Goal: Task Accomplishment & Management: Manage account settings

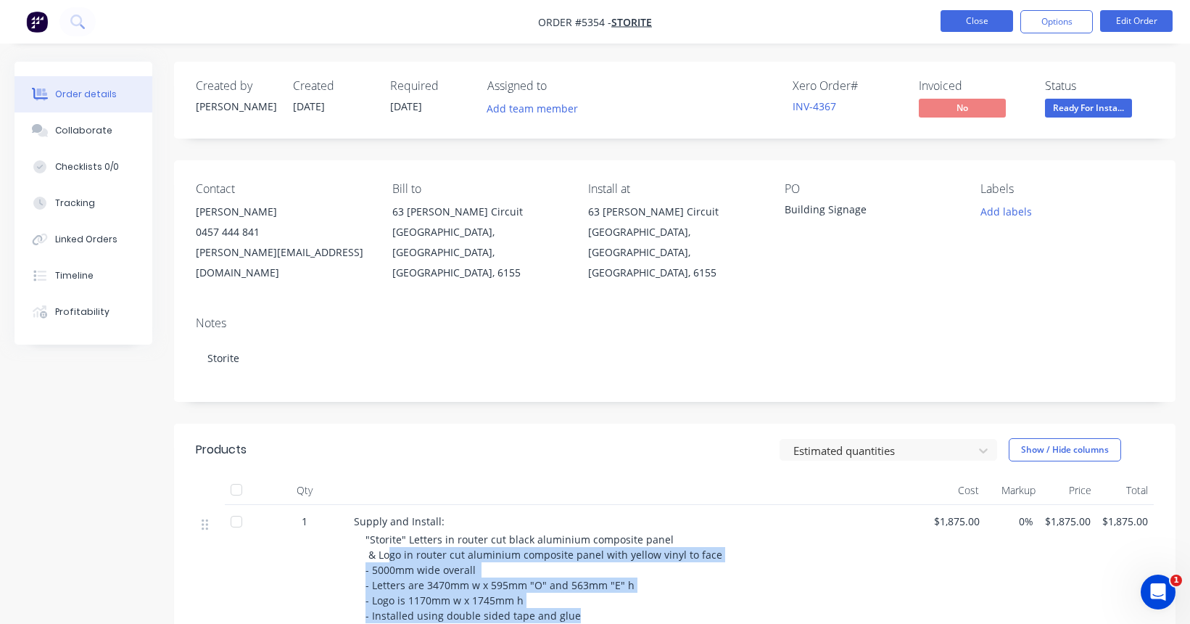
click at [987, 22] on button "Close" at bounding box center [976, 21] width 73 height 22
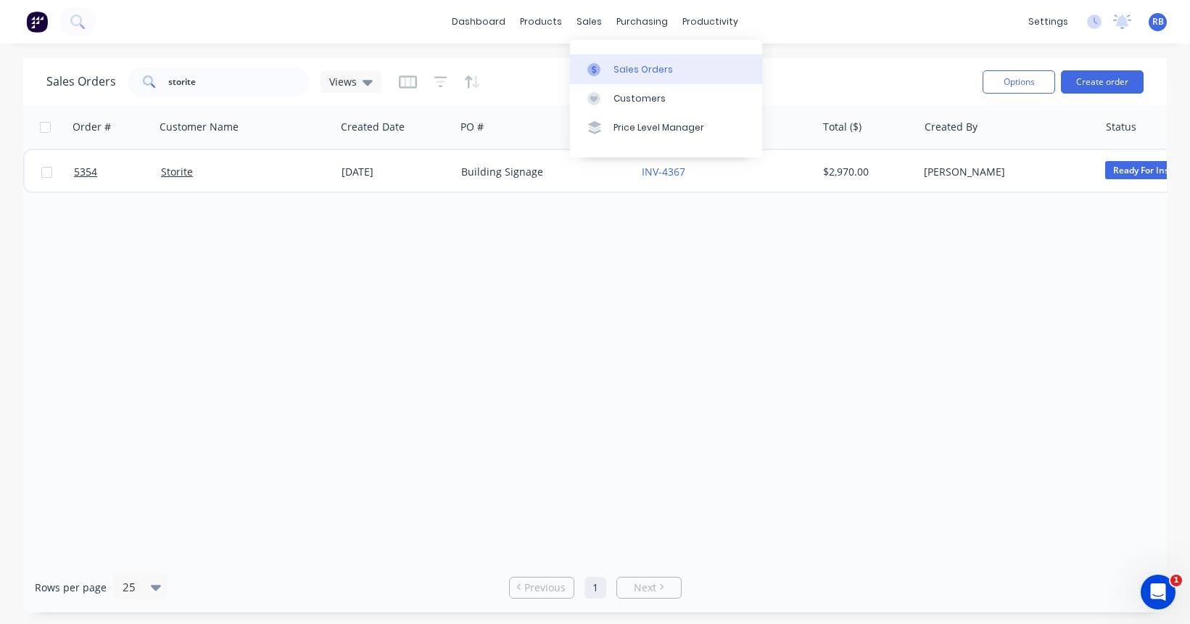
click at [621, 62] on link "Sales Orders" at bounding box center [666, 68] width 192 height 29
drag, startPoint x: 221, startPoint y: 80, endPoint x: 121, endPoint y: 80, distance: 100.1
click at [121, 80] on div "Sales Orders storite Views" at bounding box center [213, 81] width 335 height 29
click at [249, 88] on input "storite" at bounding box center [238, 81] width 141 height 29
drag, startPoint x: 233, startPoint y: 86, endPoint x: 99, endPoint y: 86, distance: 134.9
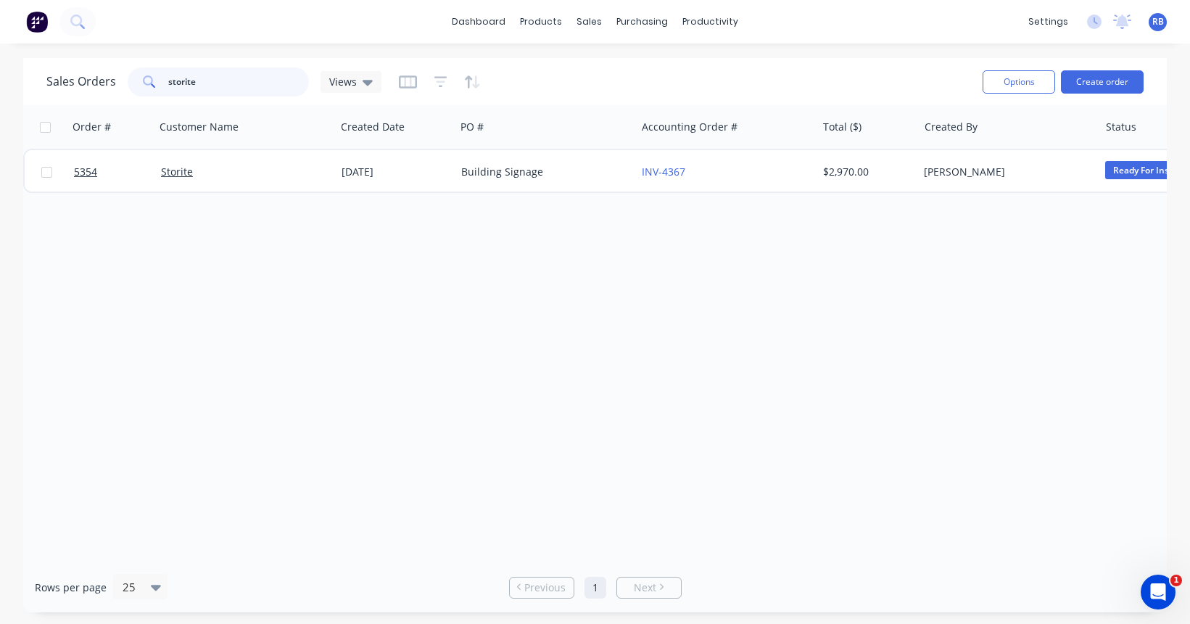
click at [99, 86] on div "Sales Orders storite Views" at bounding box center [213, 81] width 335 height 29
type input "racing"
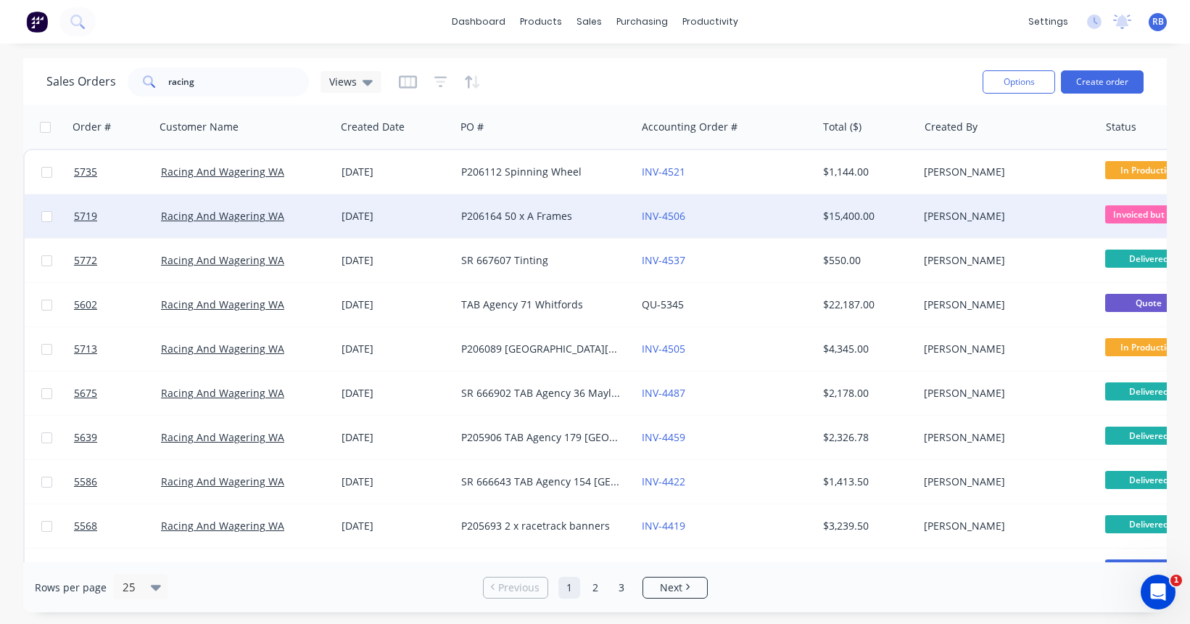
click at [755, 210] on div "INV-4506" at bounding box center [722, 216] width 161 height 15
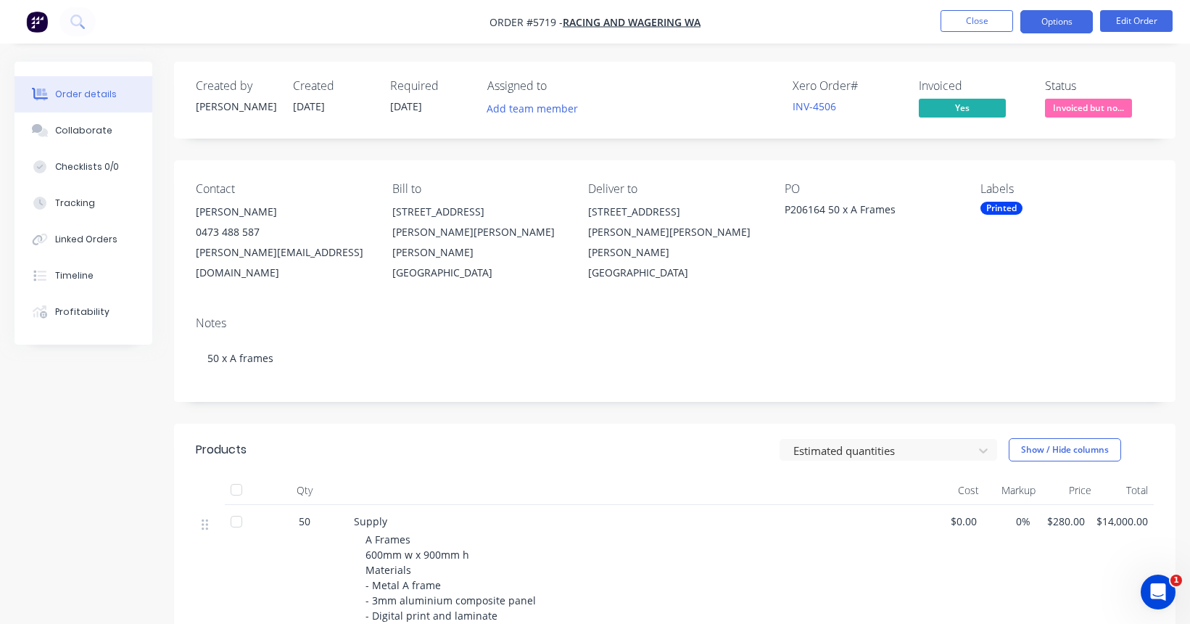
click at [1062, 18] on button "Options" at bounding box center [1056, 21] width 73 height 23
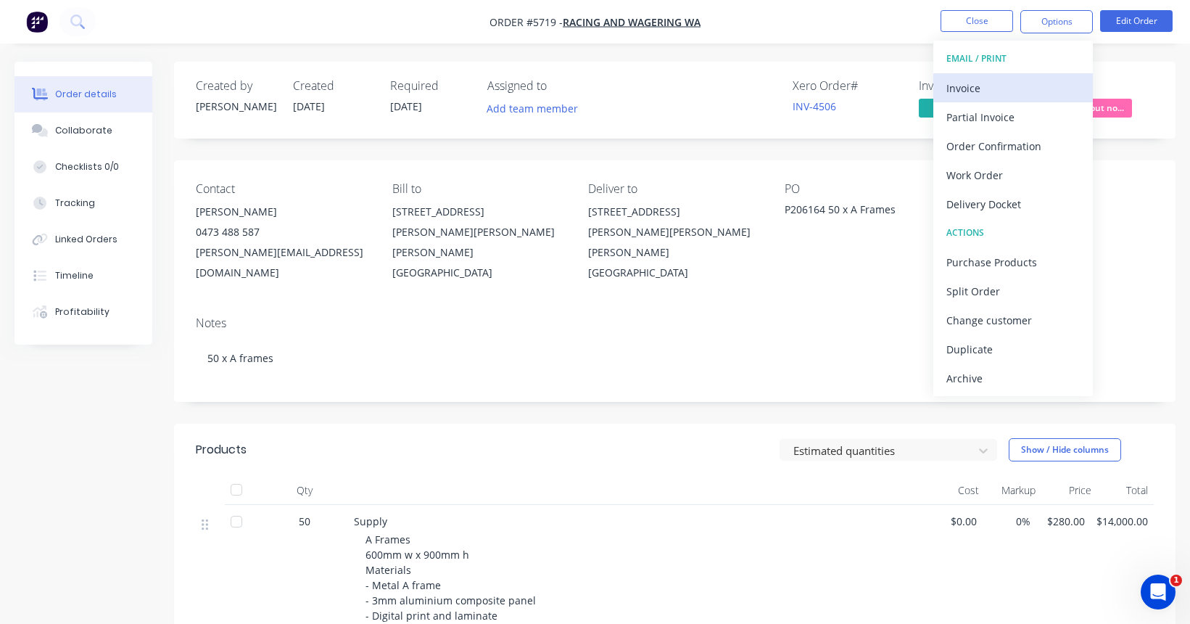
click at [988, 75] on button "Invoice" at bounding box center [1013, 87] width 160 height 29
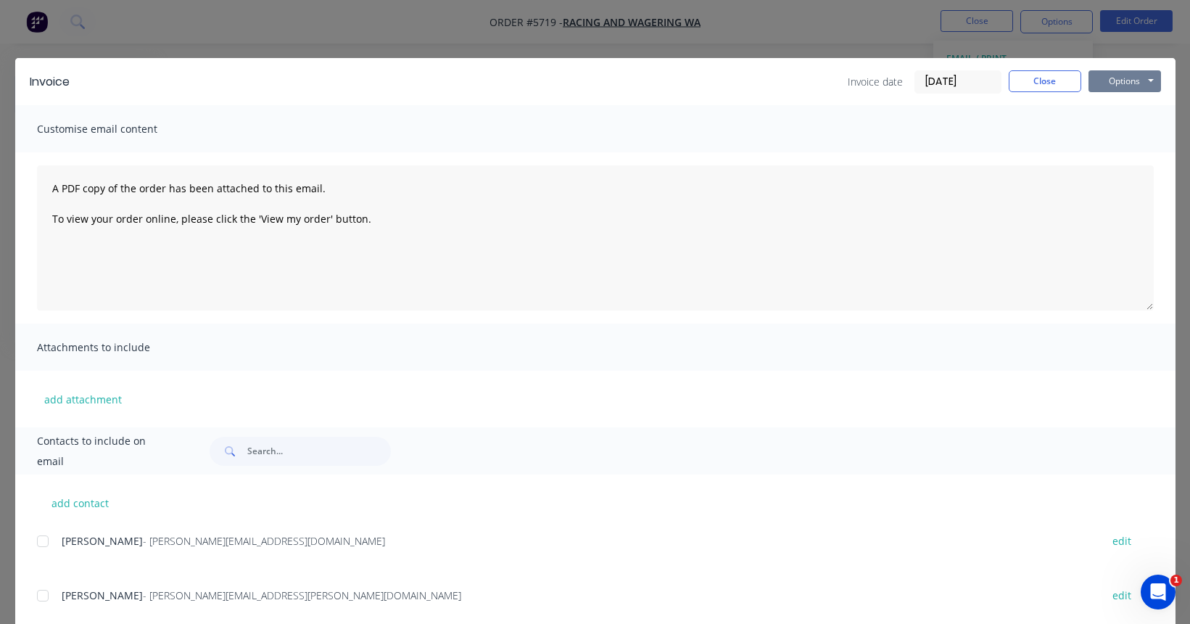
click at [1113, 86] on button "Options" at bounding box center [1124, 81] width 73 height 22
click at [1136, 134] on button "Print" at bounding box center [1134, 131] width 93 height 24
click at [1063, 87] on button "Close" at bounding box center [1045, 81] width 73 height 22
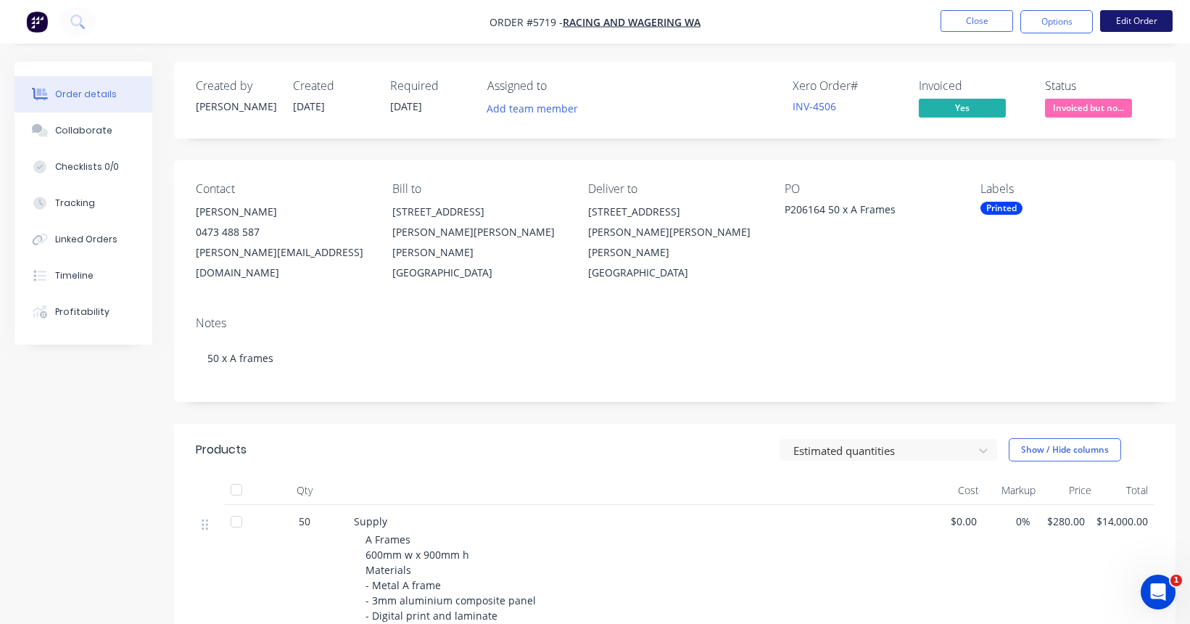
click at [1144, 19] on button "Edit Order" at bounding box center [1136, 21] width 73 height 22
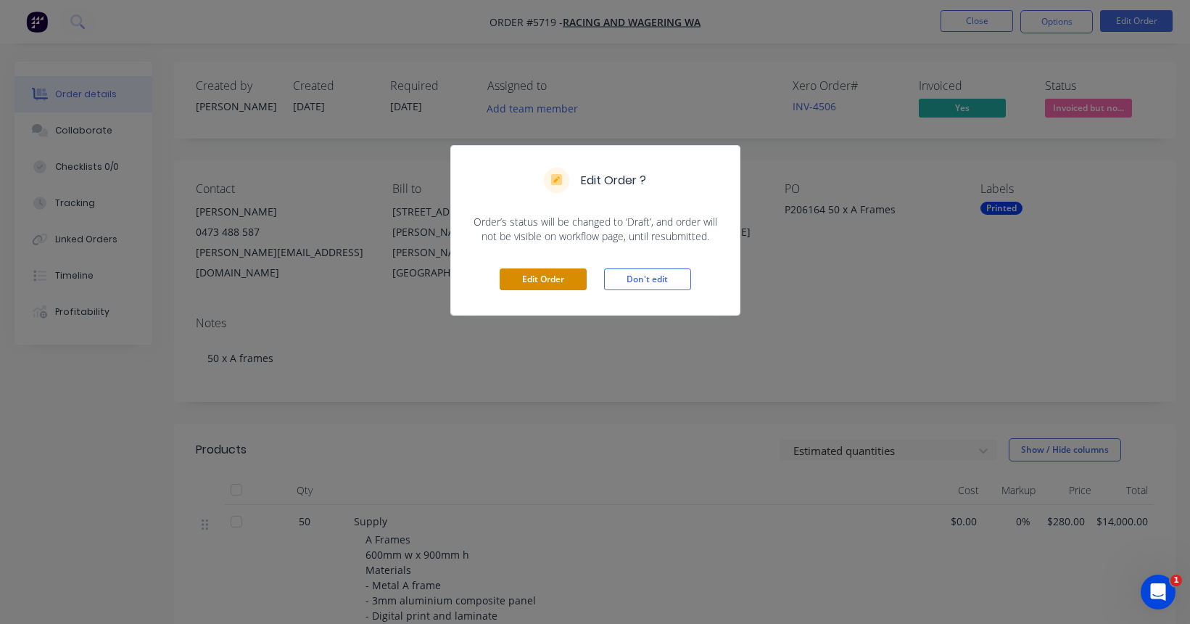
click at [553, 281] on button "Edit Order" at bounding box center [543, 279] width 87 height 22
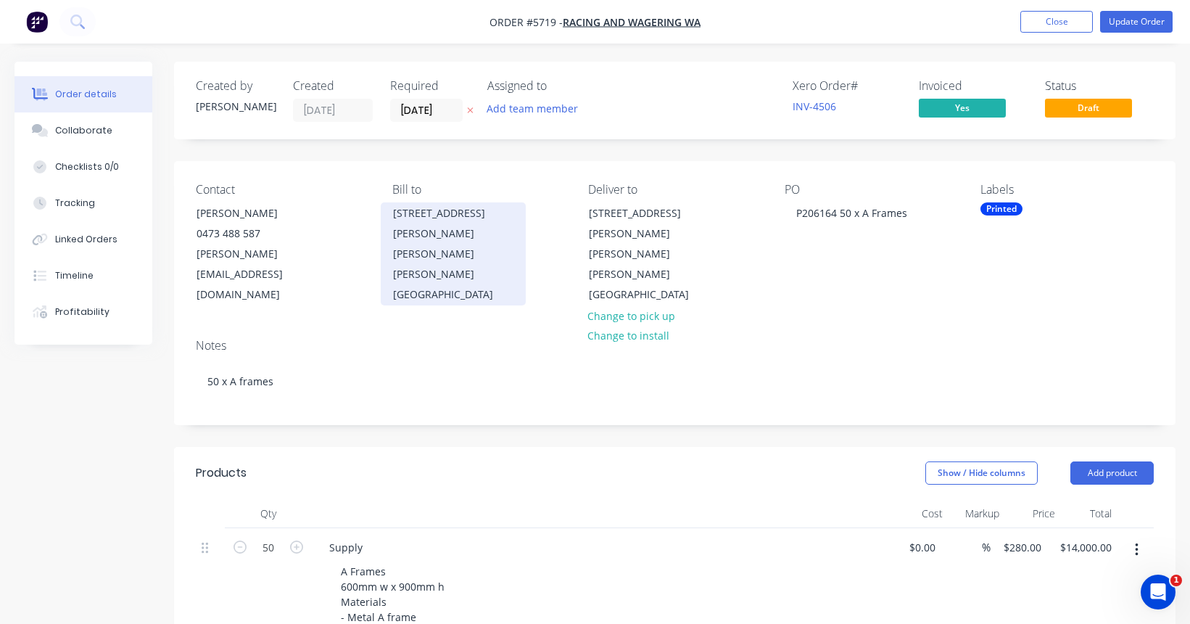
click at [439, 239] on div "[STREET_ADDRESS][PERSON_NAME][PERSON_NAME]" at bounding box center [453, 233] width 120 height 61
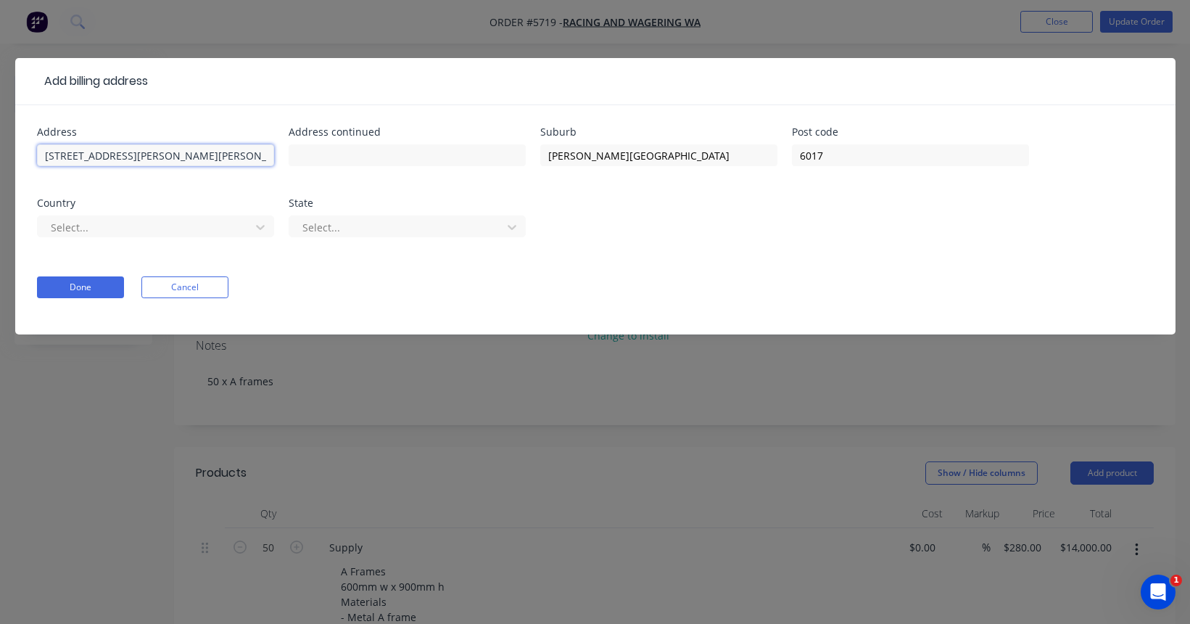
drag, startPoint x: 93, startPoint y: 154, endPoint x: 25, endPoint y: 154, distance: 68.2
drag, startPoint x: 217, startPoint y: 157, endPoint x: 36, endPoint y: 154, distance: 181.3
click at [36, 154] on div "Address [STREET_ADDRESS][GEOGRAPHIC_DATA][PERSON_NAME][PERSON_NAME] Address con…" at bounding box center [595, 219] width 1160 height 229
type input "[STREET_ADDRESS][PERSON_NAME][PERSON_NAME]"
click at [88, 281] on button "Done" at bounding box center [80, 287] width 87 height 22
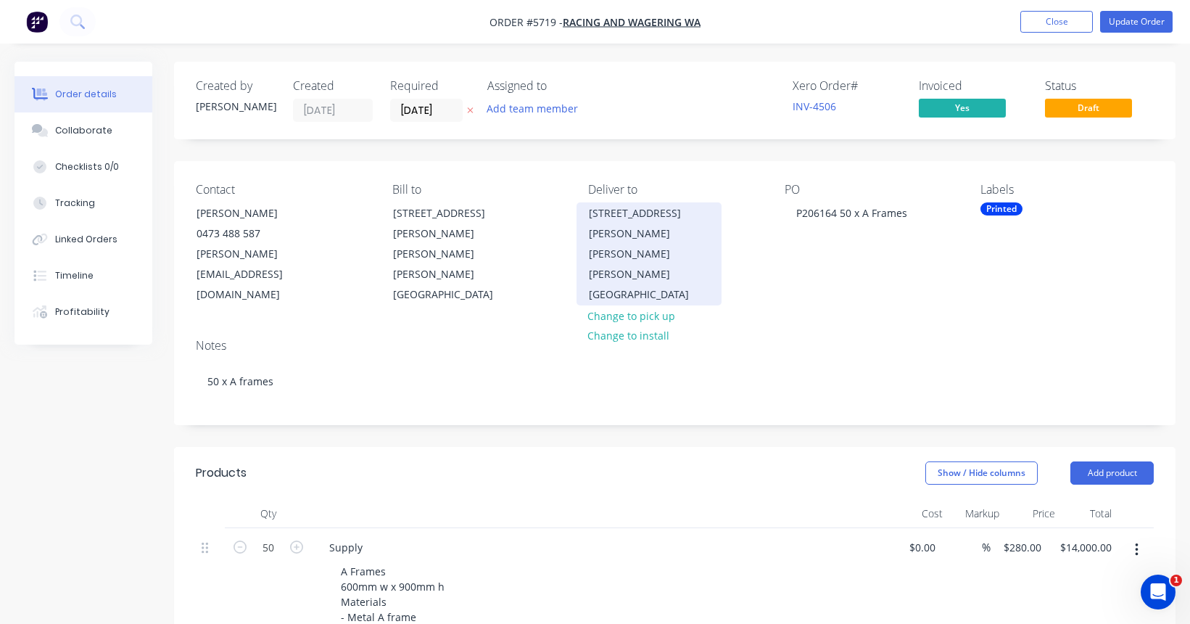
click at [607, 233] on div "[STREET_ADDRESS][PERSON_NAME][PERSON_NAME]" at bounding box center [649, 233] width 120 height 61
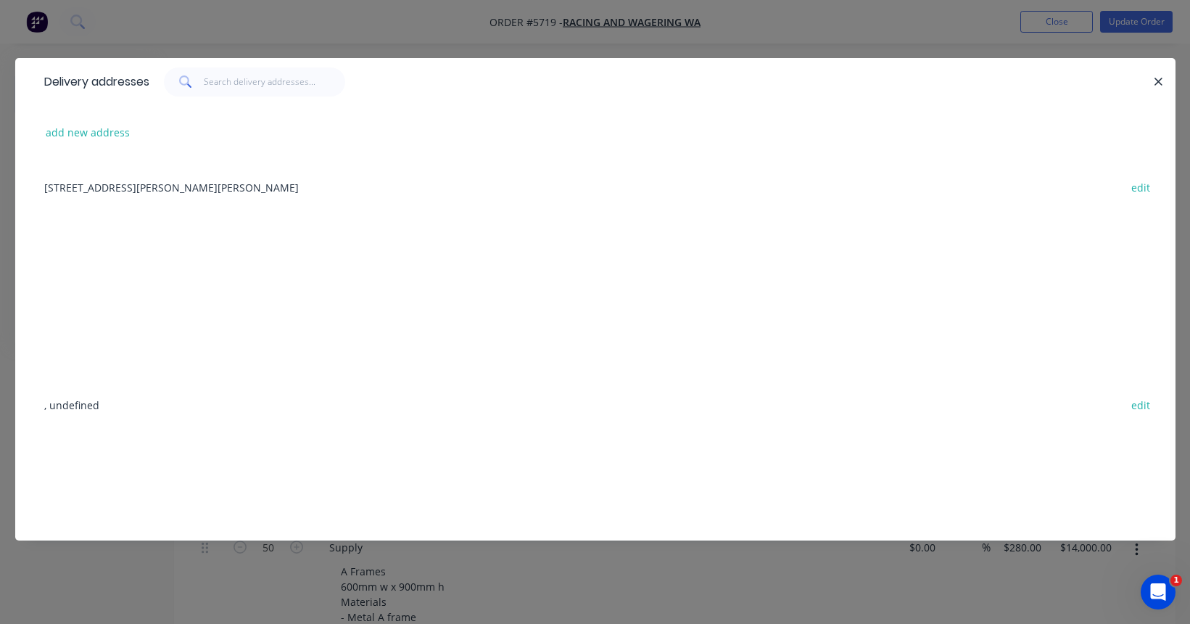
click at [130, 188] on div "[STREET_ADDRESS][PERSON_NAME][PERSON_NAME] edit" at bounding box center [595, 187] width 1117 height 54
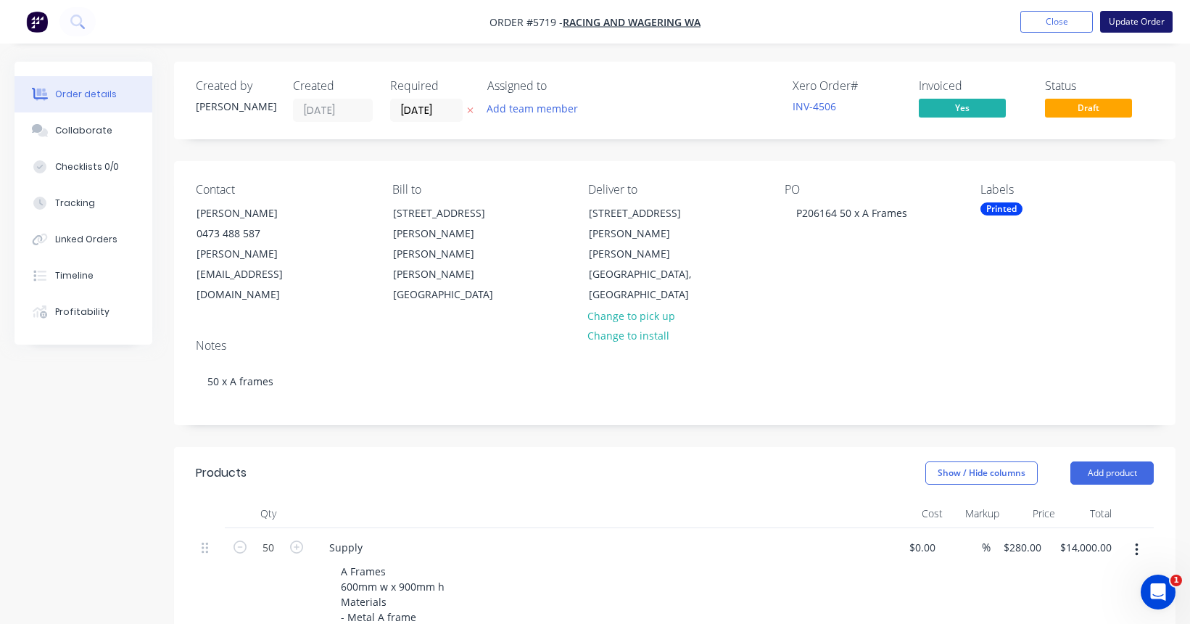
click at [1119, 21] on button "Update Order" at bounding box center [1136, 22] width 73 height 22
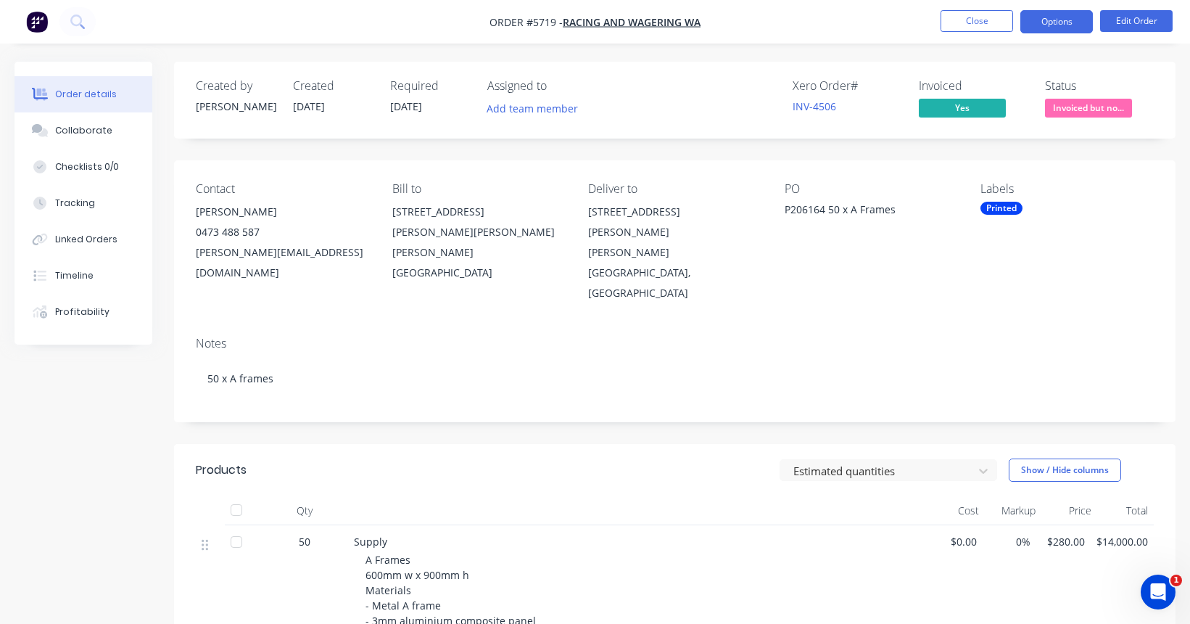
click at [1061, 20] on button "Options" at bounding box center [1056, 21] width 73 height 23
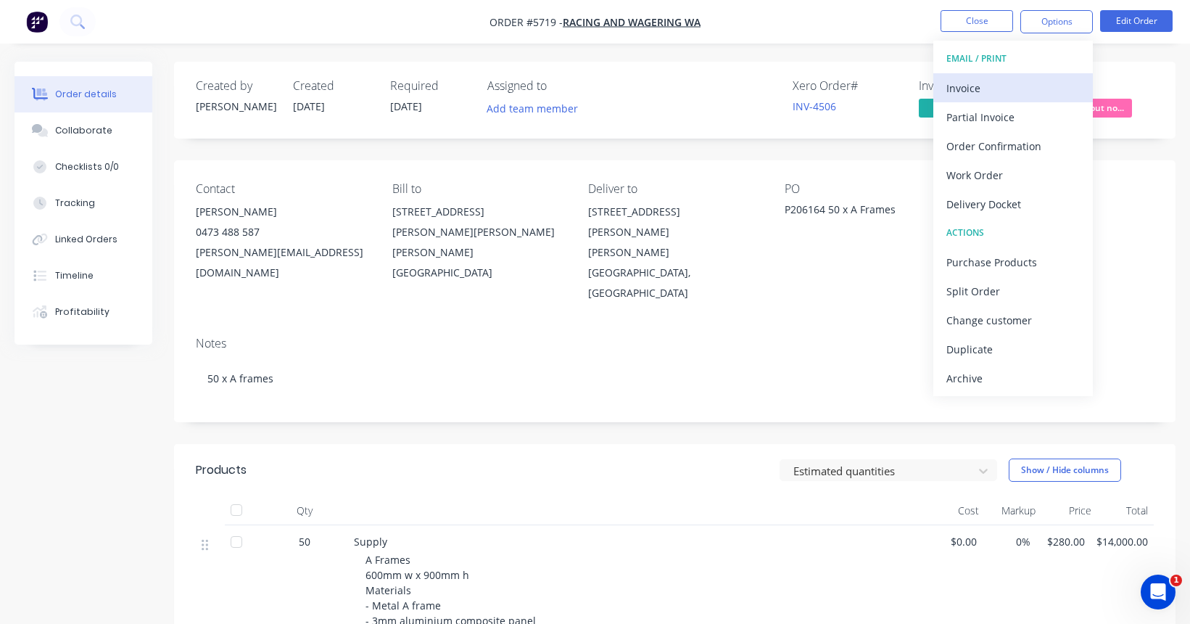
click at [988, 100] on button "Invoice" at bounding box center [1013, 87] width 160 height 29
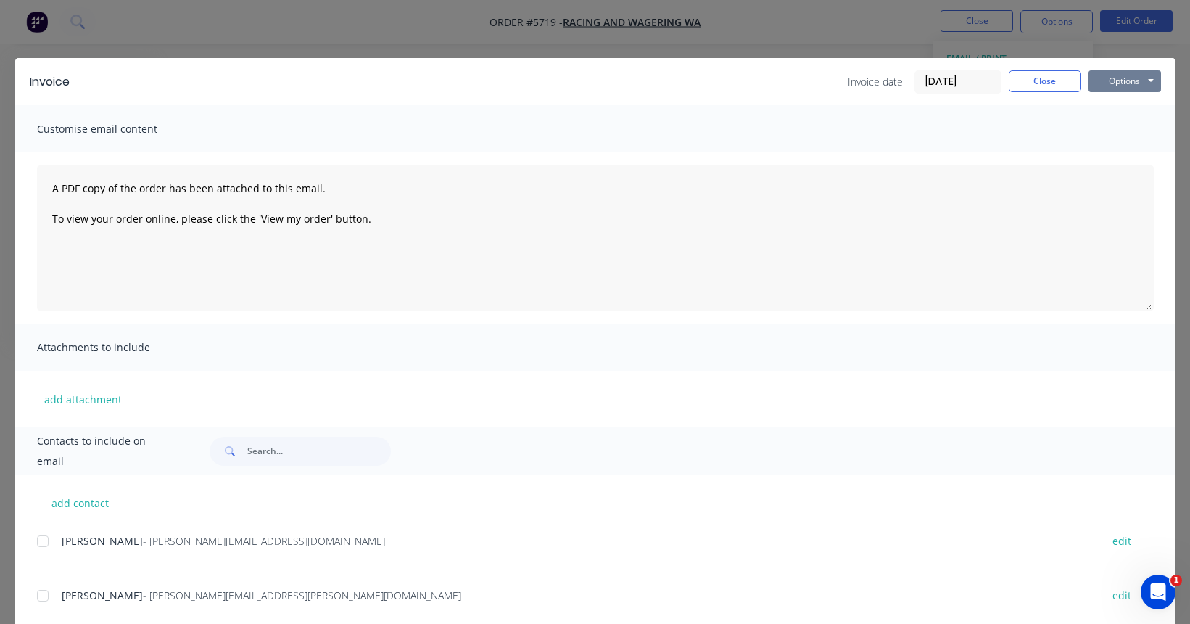
click at [1119, 86] on button "Options" at bounding box center [1124, 81] width 73 height 22
click at [1116, 131] on button "Print" at bounding box center [1134, 131] width 93 height 24
